Goal: Go to known website: Access a specific website the user already knows

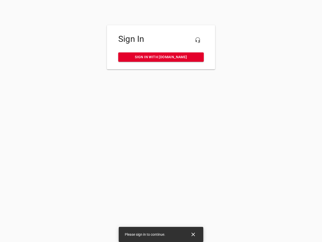
click at [198, 40] on icon "button" at bounding box center [198, 40] width 6 height 6
click at [193, 234] on icon "Close" at bounding box center [194, 235] width 4 height 4
